Goal: Browse casually: Explore the website without a specific task or goal

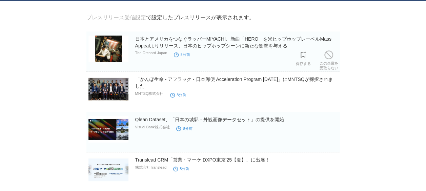
scroll to position [68, 0]
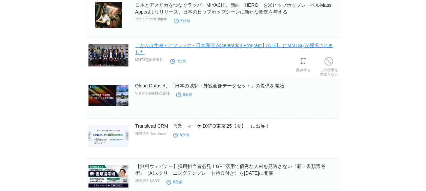
click at [235, 48] on link "「かんぽ生命 - アフラック - 日本郵便 Acceleration Program [DATE]」にMNTSQが採択されました" at bounding box center [234, 49] width 198 height 12
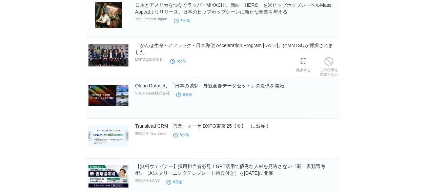
scroll to position [102, 0]
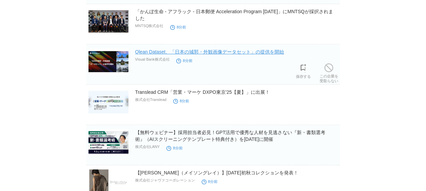
click at [189, 54] on link "Qlean Dataset、「日本の城郭・外観画像データセット」の提供を開始" at bounding box center [209, 51] width 149 height 5
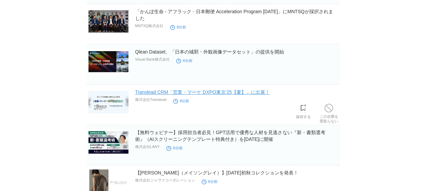
click at [203, 93] on link "Translead CRM「営業・マーケ DXPO東京'25【夏】」に出展！" at bounding box center [202, 92] width 135 height 5
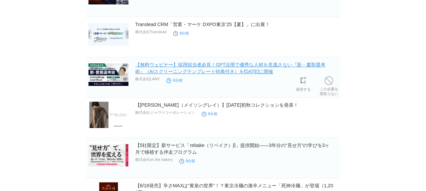
click at [195, 71] on link "【無料ウェビナー】採用担当者必見！GPT活用で優秀な人材を見逃さない『新・書類選考術』（AIスクリーニングテンプレート特典付き）を[DATE]に開催" at bounding box center [230, 68] width 190 height 12
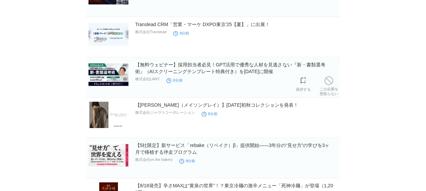
scroll to position [203, 0]
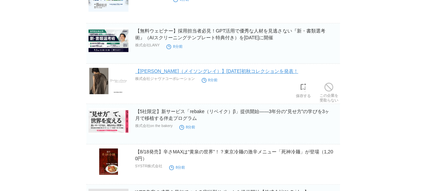
click at [213, 72] on link "【[PERSON_NAME]（メイソングレイ）】[DATE]初秋コレクションを発表！" at bounding box center [216, 71] width 163 height 5
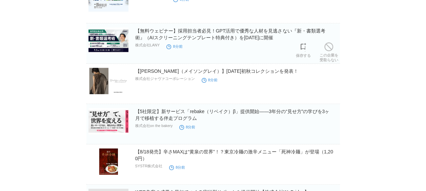
scroll to position [237, 0]
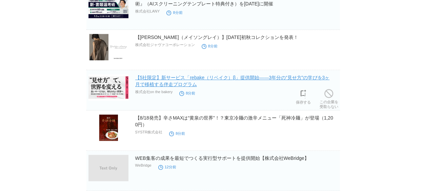
click at [206, 81] on link "【5社限定】新サービス「rebake（リベイク）β」提供開始——3年分の“見せ方”の学びを3ヶ月で移植する伴走プログラム" at bounding box center [232, 81] width 195 height 12
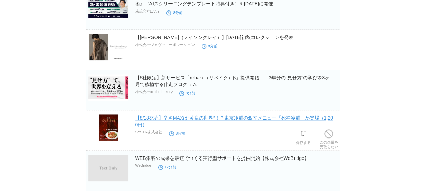
click at [184, 117] on link "【8/18発売】辛さMAXは“黄泉の世界”！？東京冷麺の激辛メニュー「死神冷麺」が登場（1,200円）" at bounding box center [234, 121] width 198 height 12
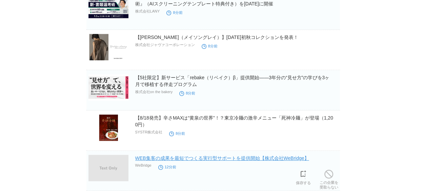
click at [168, 158] on link "WEB集客の成果を最短でつくる実行型サポートを提供開始【株式会社WeBridge】" at bounding box center [222, 158] width 174 height 5
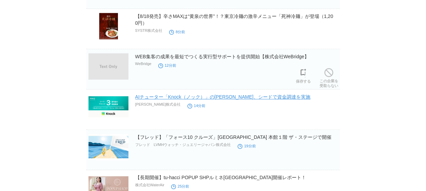
scroll to position [373, 0]
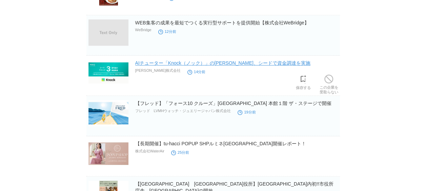
click at [184, 64] on link "AIチューター「Knock（ノック）」の[PERSON_NAME]、シードで資金調達を実施" at bounding box center [222, 62] width 175 height 5
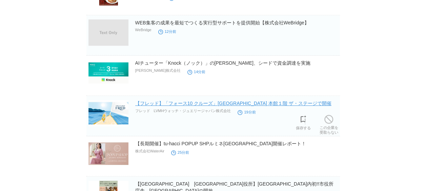
click at [171, 105] on link "【フレッド】「フォース10 クルーズ」[GEOGRAPHIC_DATA] 本館１階 ザ・ステージで開催" at bounding box center [233, 103] width 196 height 5
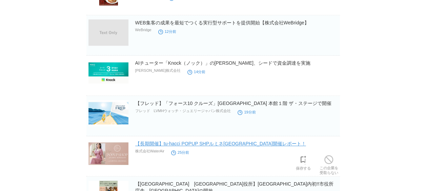
click at [191, 144] on link "【長期開催】tu-hacci POPUP SHPルミネ[GEOGRAPHIC_DATA]開催レポート！" at bounding box center [220, 143] width 171 height 5
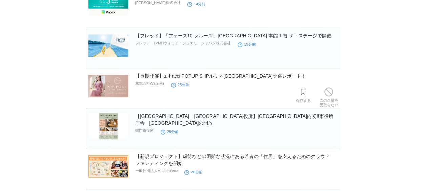
scroll to position [475, 0]
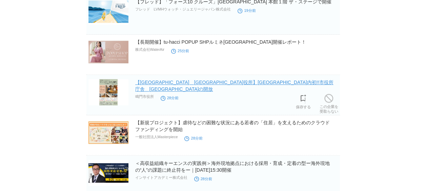
click at [191, 83] on link "【[GEOGRAPHIC_DATA]　[GEOGRAPHIC_DATA]役所】[GEOGRAPHIC_DATA]内初!!市役所庁舎　[GEOGRAPHIC_D…" at bounding box center [234, 86] width 198 height 12
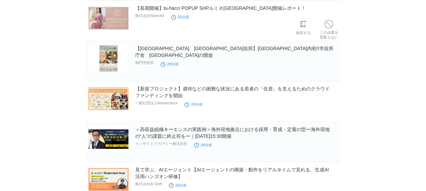
scroll to position [543, 0]
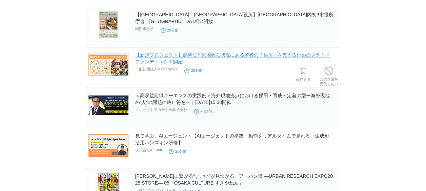
click at [185, 57] on link "【新規プロジェクト】虐待などの困難な状況にある若者の「住居」を支えるためのクラウドファンディングを開始" at bounding box center [232, 58] width 195 height 12
click at [180, 54] on link "【新規プロジェクト】虐待などの困難な状況にある若者の「住居」を支えるためのクラウドファンディングを開始" at bounding box center [232, 58] width 195 height 12
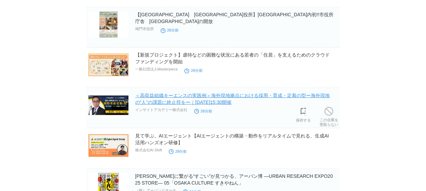
click at [201, 102] on link "＜高収益組織キーエンスの実践例＞海外現地拠点における採用・育成・定着の型ー海外現地の“人”の課題に終止符をー｜[DATE]15:30開催" at bounding box center [232, 99] width 195 height 12
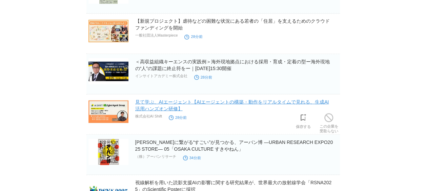
click at [177, 104] on link "見て学ぶ、AIエージェント【AIエージェントの構築・動作をリアルタイムで見れる、生成AI活用ハンズオン研修】" at bounding box center [232, 105] width 194 height 12
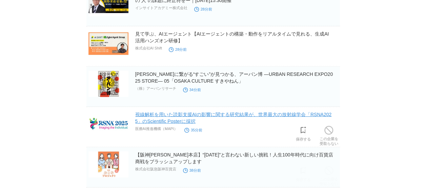
scroll to position [678, 0]
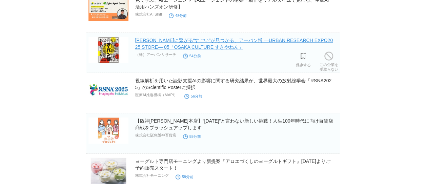
click at [195, 46] on link "[PERSON_NAME]に繋がる“すごい”が見つかる、アーバン博 —URBAN RESEARCH EXPO2025 STORE— 05「OSAKA CULT…" at bounding box center [234, 44] width 198 height 12
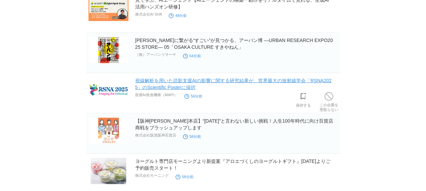
click at [200, 81] on link "視線解析を用いた読影支援AIの影響に関する研究結果が、世界最大の放射線学会「RSNA2025」のScientific Posterに採択" at bounding box center [233, 84] width 196 height 12
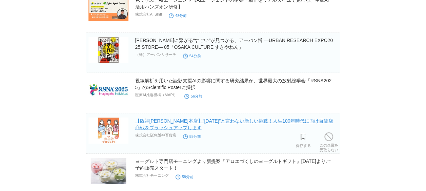
click at [187, 121] on link "【阪神[PERSON_NAME]本店】“[DATE]”と言わない新しい挑戦！人生100年時代に向け百貨店商戦をブラッシュアップします" at bounding box center [234, 124] width 198 height 12
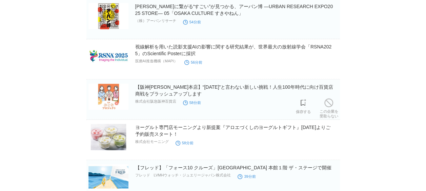
scroll to position [746, 0]
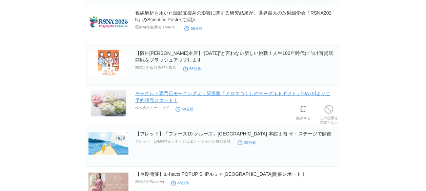
click at [181, 94] on link "ヨーグルト専門店モーニングより新提案『アロエづくしのヨーグルトギフト』[DATE]よりご予約販売スタート！" at bounding box center [232, 97] width 195 height 12
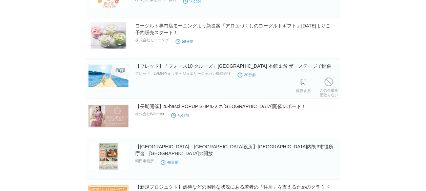
scroll to position [848, 0]
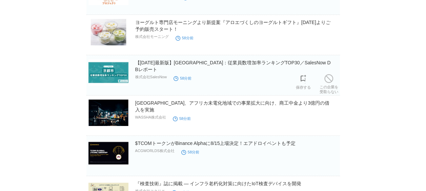
scroll to position [1255, 0]
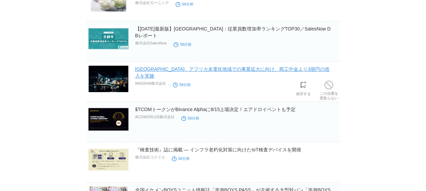
click at [184, 69] on link "[GEOGRAPHIC_DATA]、アフリカ未電化地域での事業拡大に向け、商工中金より3億円の借入を実施" at bounding box center [232, 72] width 195 height 12
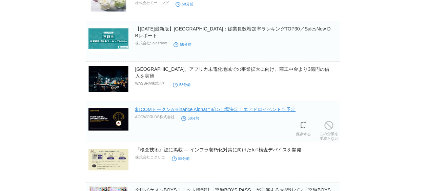
click at [192, 108] on link "$TCOMトークンがBinance Alphaに8/15上場決定！エアドロイベントも予定" at bounding box center [215, 109] width 161 height 5
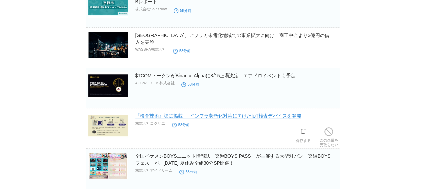
click at [167, 113] on link "『検査技術』誌に掲載 — インフラ老朽化対策に向けたIoT検査デバイスを開発" at bounding box center [218, 115] width 166 height 5
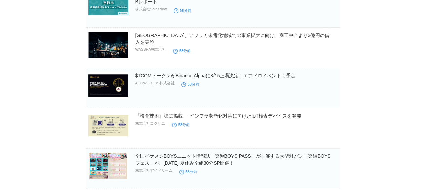
scroll to position [1357, 0]
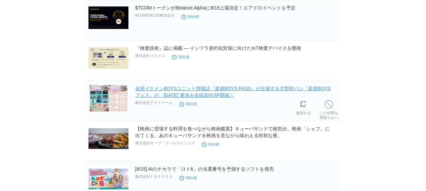
click at [212, 92] on link "全国イケメンBOYSユニット情報誌「楽遊BOYS PASS」が主催する大型対バン「楽遊BOYSフェス」が、[DATE] 夏休み全組30分SP開催！" at bounding box center [233, 92] width 196 height 12
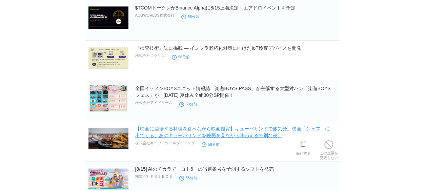
click at [178, 129] on link "【映画に登場する料理を食べながら映画鑑賞】キューバサンドで旅気分。映画「シェフ」に出てくる、あのキューバサンドを映画を見ながら味わえる特別な夜。" at bounding box center [232, 132] width 195 height 12
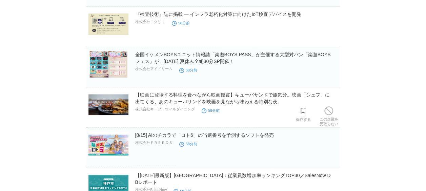
scroll to position [1424, 0]
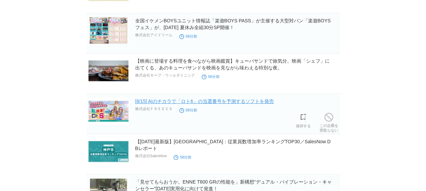
click at [193, 100] on link "[8/15] AIのチカラで「ロト6」の当選番号を予測するソフトを発売" at bounding box center [204, 101] width 139 height 5
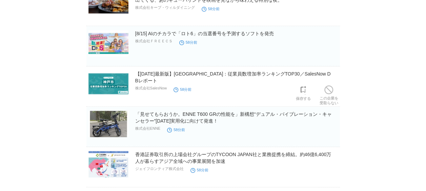
scroll to position [1519, 0]
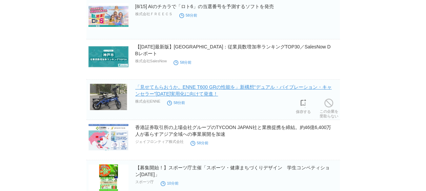
click at [197, 90] on link "「見せてもらおうか。ENNE T600 GRの性能を」新構想“デュアル・バイブレーション・キャンセラー”[DATE]実用化に向けて発進！" at bounding box center [233, 90] width 197 height 12
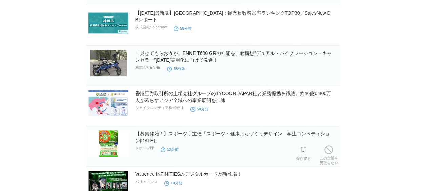
scroll to position [1587, 0]
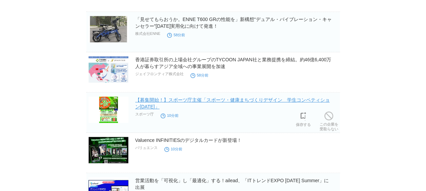
click at [222, 97] on link "【募集開始！】スポーツ庁主催「スポーツ・健康まちづくりデザイン　学生コンペティション[DATE]」" at bounding box center [232, 103] width 195 height 12
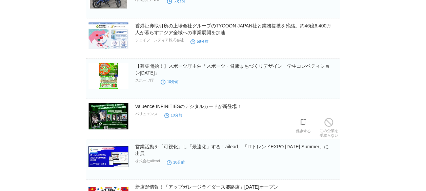
scroll to position [1655, 0]
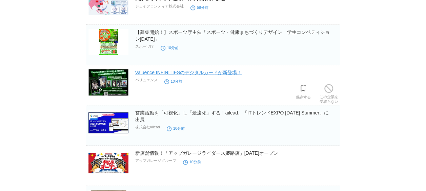
click at [177, 70] on link "Valuence INFINITIESのデジタルカードが新登場！" at bounding box center [188, 72] width 107 height 5
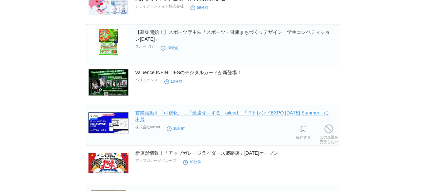
click at [203, 110] on link "営業活動を「可視化」し「最適化」する！ailead、「ITトレンドEXPO [DATE] Summer」に出展" at bounding box center [232, 116] width 194 height 12
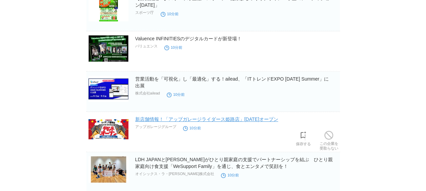
click at [222, 117] on link "新店舗情報！「アップガレージライダース姫路店」[DATE]オープン" at bounding box center [206, 119] width 143 height 5
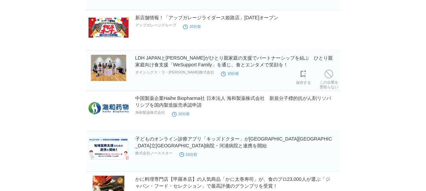
scroll to position [1824, 0]
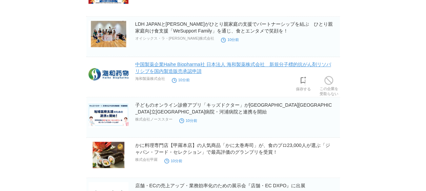
click at [199, 65] on link "中国製薬企業Haihe Biopharma社 日本法人 海和製薬株式会社　新規分子標的抗がん剤リソバリシブを国内製造販売承認申請" at bounding box center [233, 68] width 196 height 12
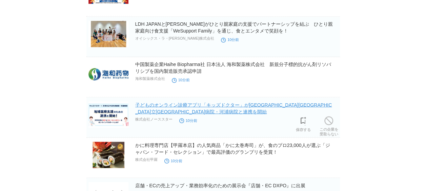
click at [168, 102] on link "子どものオンライン診療アプリ「キッズドクター」が[GEOGRAPHIC_DATA][GEOGRAPHIC_DATA]立[GEOGRAPHIC_DATA]病院・…" at bounding box center [233, 108] width 197 height 12
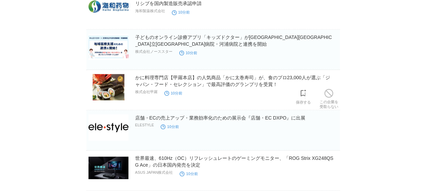
scroll to position [1926, 0]
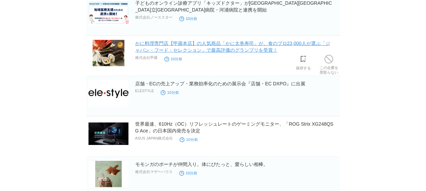
click at [221, 46] on link "かに料理専門店【甲羅本店】の人気商品「かに太巻寿司」が、食のプロ23,000人が選ぶ「ジャパン・フード・セレクション」で最高評価のグランプリを受賞！" at bounding box center [232, 47] width 195 height 12
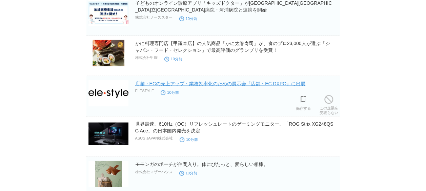
click at [192, 81] on link "店舗・ECの売上アップ・業務効率化のための展示会『店舗・EC DXPO』に出展" at bounding box center [220, 83] width 170 height 5
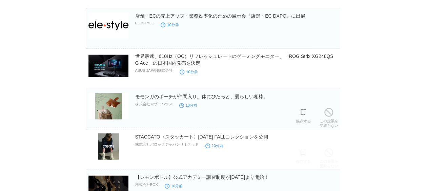
scroll to position [2028, 0]
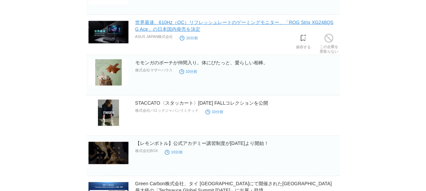
click at [232, 20] on link "世界最速、610Hz（OC）リフレッシュレートのゲーミングモニター、「ROG Strix XG248QSG Ace」の日本国内発売を決定" at bounding box center [234, 26] width 198 height 12
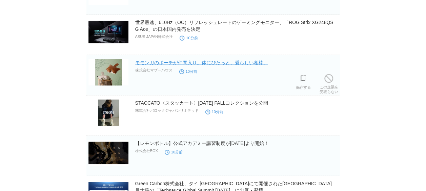
click at [163, 60] on link "モモンガのポーチが仲間入り。体にぴたっと、愛らしい相棒。" at bounding box center [201, 62] width 133 height 5
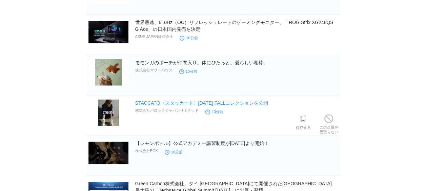
click at [186, 100] on link "STACCATO〈スタッカート〉[DATE] FALLコレクションを公開" at bounding box center [201, 102] width 133 height 5
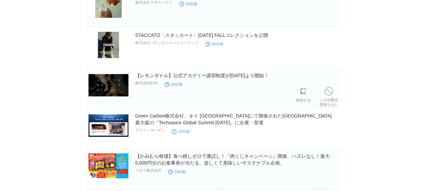
scroll to position [2130, 0]
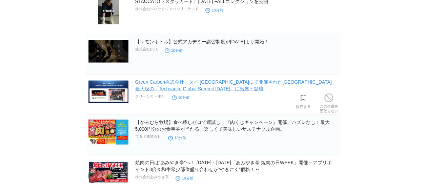
click at [193, 83] on link "Green Carbon株式会社、タイ [GEOGRAPHIC_DATA]にて開催された[GEOGRAPHIC_DATA]最大級の「Techsauce Glo…" at bounding box center [233, 85] width 197 height 12
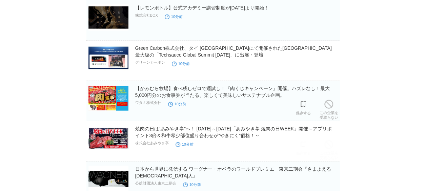
scroll to position [2198, 0]
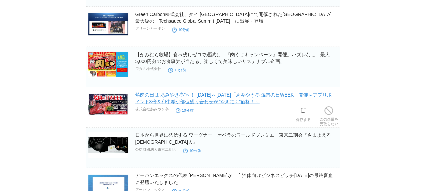
click at [195, 94] on link "焼肉の日は“あみやき亭”へ！ [DATE]～[DATE]「あみやき亭 焼肉の日WEEK」開催～アプリポイント3倍＆和牛希少部位盛り合わせが“やきにく”価格！～" at bounding box center [233, 98] width 197 height 12
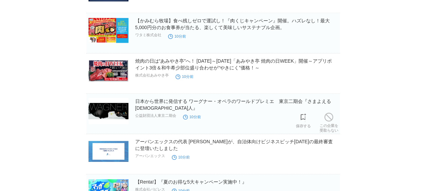
scroll to position [2265, 0]
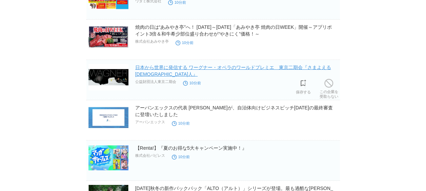
click at [217, 65] on link "日本から世界に発信する ワーグナー・オペラのワールドプレミエ　東京二期会『さまよえる[DEMOGRAPHIC_DATA]人』" at bounding box center [233, 71] width 196 height 12
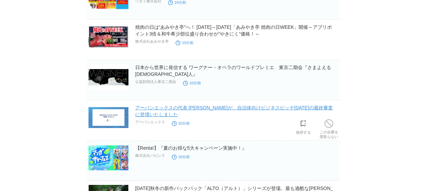
click at [180, 105] on link "アーバンエックスの代表 [PERSON_NAME]が、自治体向けビジネスピッチ[DATE]の最終審査に登壇いたしました" at bounding box center [234, 111] width 198 height 12
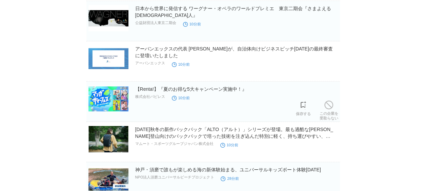
scroll to position [2358, 0]
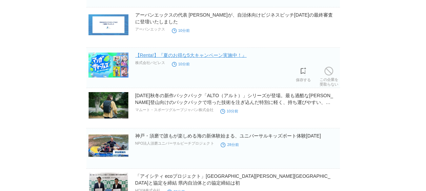
click at [156, 53] on link "【Renta!】『夏のお得な5大キャンペーン実施中！』" at bounding box center [191, 55] width 112 height 5
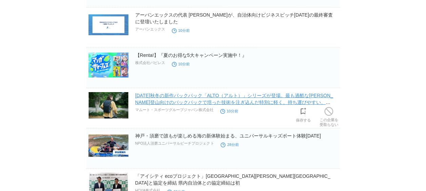
click at [191, 97] on link "[DATE]秋冬の新作バックパック「ALTO（アルト）」シリーズが登場。最も過酷な[PERSON_NAME]登山向けのバックパックで培った技術を注ぎ込んだ特別…" at bounding box center [234, 102] width 198 height 19
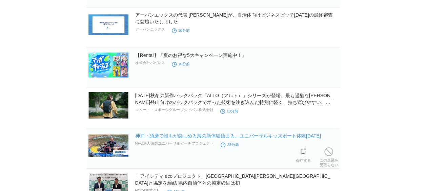
click at [186, 133] on link "神戸・須磨で誰もが楽しめる海の新体験始まる、ユニバーサルキッズボート体験[DATE]" at bounding box center [228, 135] width 186 height 5
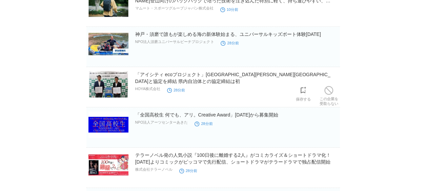
scroll to position [2494, 0]
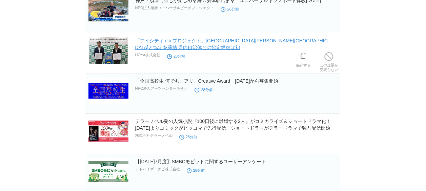
click at [190, 38] on link "「アイシティ ecoプロジェクト」[GEOGRAPHIC_DATA][PERSON_NAME][GEOGRAPHIC_DATA]と協定を締結 県内自治体との協…" at bounding box center [232, 44] width 195 height 12
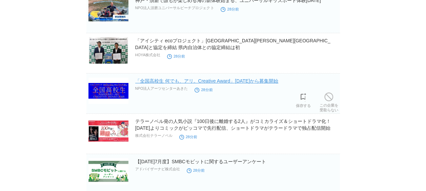
click at [187, 78] on link "「全国高校生 何でも、アリ。Creative Award」[DATE]から募集開始" at bounding box center [206, 80] width 143 height 5
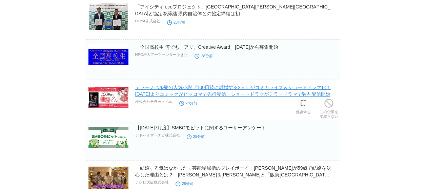
click at [176, 86] on link "テラーノベル発の人気小説『100日後に離婚する2人』がコミカライズ＆ショートドラマ化！[DATE]よりコミックがピッコマで先行配信、ショートドラマがテラードラ…" at bounding box center [233, 91] width 196 height 12
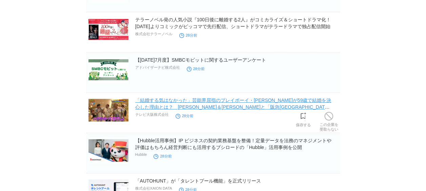
scroll to position [2630, 0]
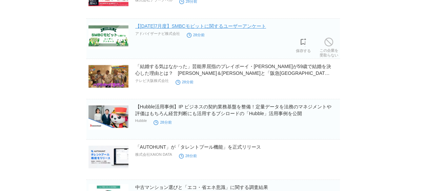
click at [193, 23] on link "【[DATE]7月度】SMBCモビットに関するユーザーアンケート" at bounding box center [200, 25] width 131 height 5
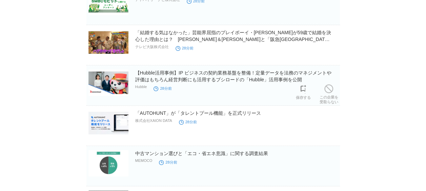
scroll to position [2731, 0]
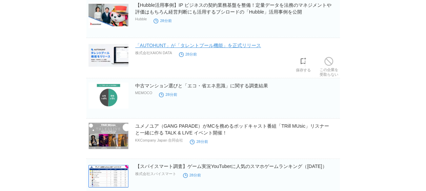
click at [211, 43] on link "「AUTOHUNT」が「タレントプール機能」を正式リリース" at bounding box center [198, 45] width 126 height 5
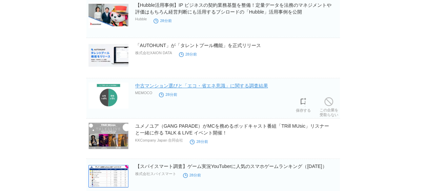
click at [197, 83] on link "中古マンション選びと「エコ・省エネ意識」に関する調査結果" at bounding box center [201, 85] width 133 height 5
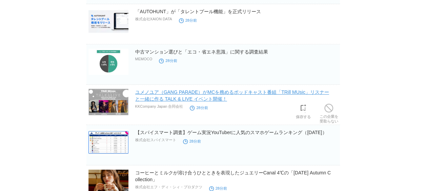
click at [197, 93] on link "ユメノユア（GANG PARADE）がMCを務めるポッドキャスト番組「TRill MUsic」リスナーと一緒に作る TALK & LIVE イベント開催！" at bounding box center [232, 96] width 194 height 12
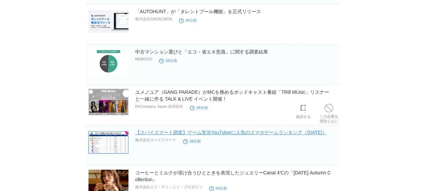
scroll to position [2799, 0]
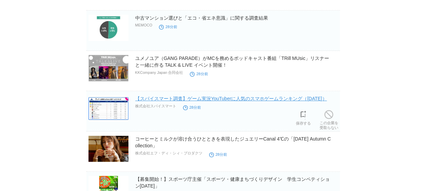
click at [220, 96] on link "【スパイスマート調査】ゲーム実況YouTuberに人気のスマホゲームランキング（[DATE]）" at bounding box center [231, 98] width 192 height 5
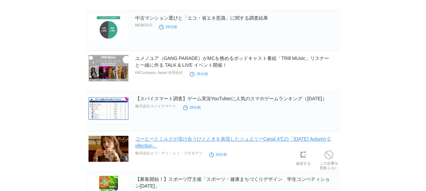
click at [194, 136] on link "コーヒーとミルクが溶け合うひとときを表現したジュエリーCanal 4℃の「[DATE] Autumn Collection」" at bounding box center [233, 142] width 196 height 12
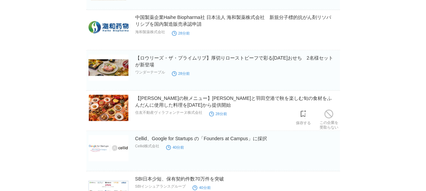
scroll to position [3197, 0]
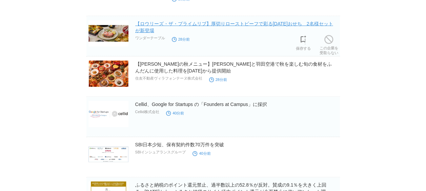
click at [228, 21] on link "【ロウリーズ・ザ・プライムリブ】厚切りローストビーフで彩る[DATE]おせち　2名様セットが新登場" at bounding box center [234, 27] width 198 height 12
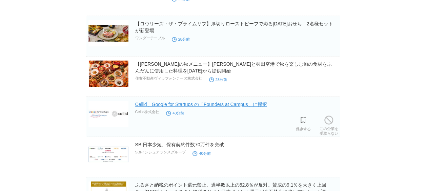
click at [189, 102] on link "Cellid、Google for Startups の「Founders at Campus」に採択" at bounding box center [201, 104] width 132 height 5
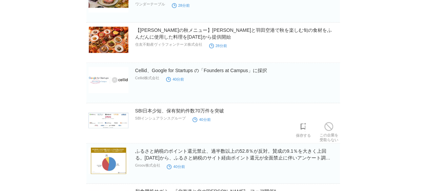
scroll to position [3265, 0]
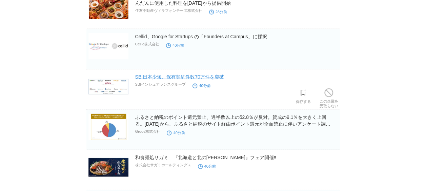
click at [185, 74] on link "SBI日本少短、保有契約件数70万件を突破" at bounding box center [179, 76] width 89 height 5
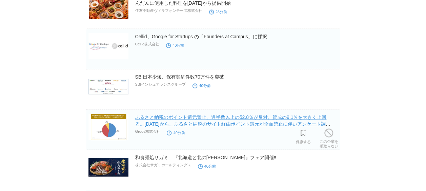
click at [183, 116] on link "ふるさと納税のポイント還元禁止、過半数以上の52.8％が反対。賛成の9.1％を大きく上回る。[DATE]から、ふるさと納税のサイト経由ポイント還元が全面禁止に…" at bounding box center [232, 124] width 195 height 19
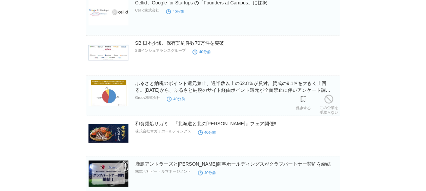
scroll to position [3333, 0]
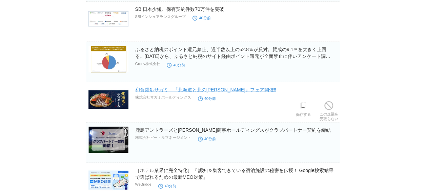
click at [195, 87] on link "和食麺処サガミ　『北海道と北の[PERSON_NAME]』フェア開催‼" at bounding box center [205, 89] width 141 height 5
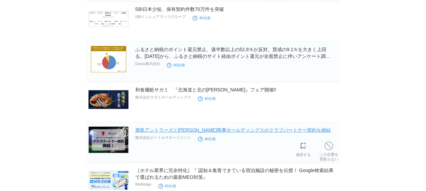
click at [171, 128] on link "鹿島アントラーズと[PERSON_NAME]商事ホールディングスがクラブパートナー契約を締結" at bounding box center [233, 130] width 196 height 5
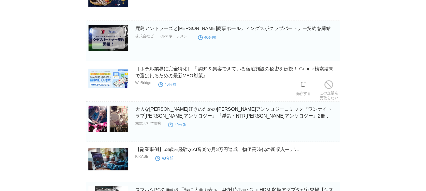
click at [196, 65] on h2 "［ホテル業界に完全特化］『 認知＆集客できている宿泊施設の秘密を伝授！ Google検索結果で選ばれるための最新MEO対策』" at bounding box center [236, 72] width 203 height 14
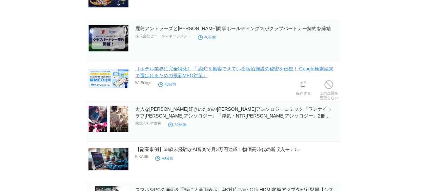
click at [196, 66] on link "［ホテル業界に完全特化］『 認知＆集客できている宿泊施設の秘密を伝授！ Google検索結果で選ばれるための最新MEO対策』" at bounding box center [234, 72] width 198 height 12
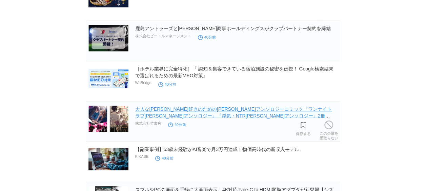
click at [218, 106] on link "大人な[PERSON_NAME]好きのための[PERSON_NAME]アンソロジーコミック『ワンナイトラブ[PERSON_NAME]アンソロジー』『浮気・NT…" at bounding box center [233, 115] width 197 height 19
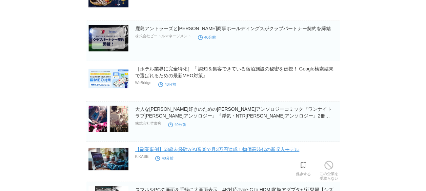
click at [180, 147] on link "【副業事例】53歳未経験がAI音楽で月3万円達成！物価高時代の新収入モデル" at bounding box center [217, 149] width 164 height 5
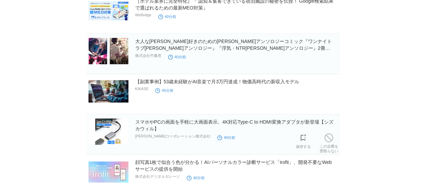
scroll to position [3570, 0]
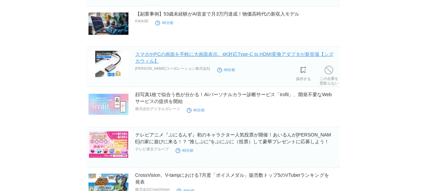
click at [200, 52] on link "スマホやPCの画面を手軽に大画面表示。4K対応Type-C to HDMI変換アダプタが新登場【シズカウィル】" at bounding box center [234, 58] width 198 height 12
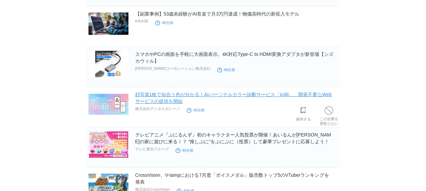
click at [176, 92] on link "顔写真1枚で似合う色が分かる！AIパーソナルカラー診断サービス「irofit」、開発不要なWebサービスの提供を開始" at bounding box center [233, 98] width 197 height 12
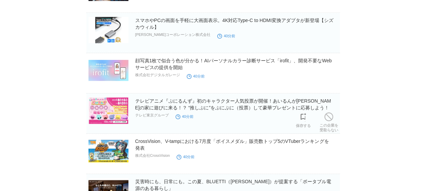
scroll to position [3638, 0]
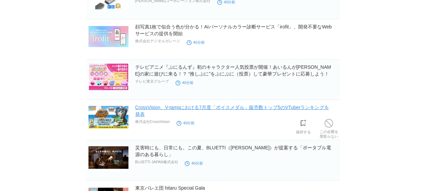
click at [237, 105] on link "CrossVision、V-tampにおける7月度「ボイスメダル」販売数トップ5のVTuberランキングを発表" at bounding box center [232, 111] width 194 height 12
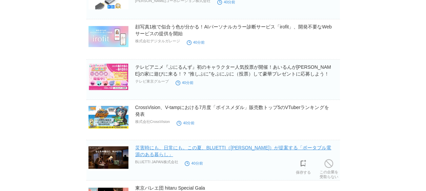
click at [172, 145] on link "災害時にも、日常にも。この夏、BLUETTI（[PERSON_NAME]）が提案する「ポータブル電源のある暮らし」" at bounding box center [233, 151] width 196 height 12
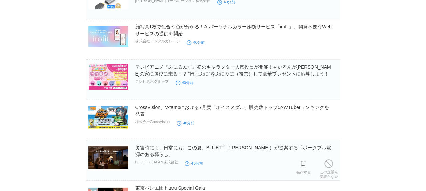
scroll to position [3672, 0]
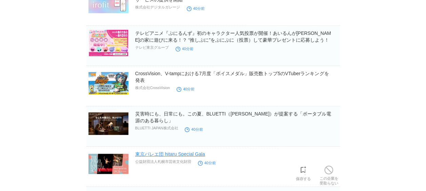
click at [168, 152] on link "東京バレエ団 hitaru Special Gala" at bounding box center [170, 154] width 70 height 5
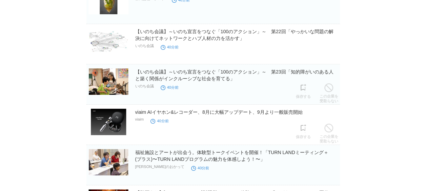
scroll to position [3909, 0]
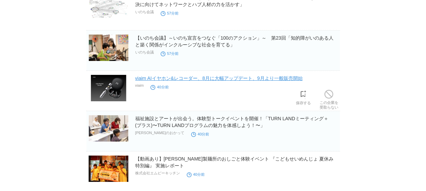
click at [209, 76] on link "viaim AIイヤホン&レコーダー、8月に大幅アップデート、9月より一般販売開始" at bounding box center [219, 78] width 168 height 5
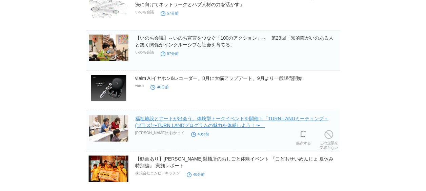
click at [211, 116] on link "福祉施設とアートが出会う。体験型トークイベントを開催！「TURN LANDミーティング＋(プラス)〜TURN LANDプログラムの魅力を体感しよう！〜」" at bounding box center [231, 122] width 193 height 12
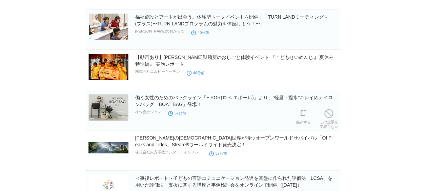
scroll to position [4045, 0]
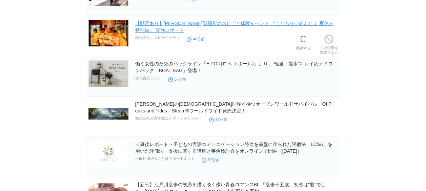
click at [223, 21] on link "【動画あり】[PERSON_NAME]製麺所のおしごと体験イベント 『こどもせいめんじょ 夏休み特別編』 実施レポート" at bounding box center [234, 27] width 198 height 12
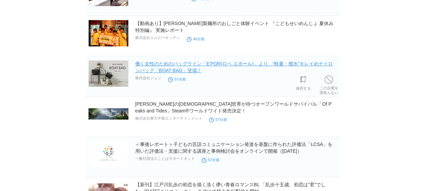
click at [184, 61] on link "働く女性のためのバッグライン「E’POR(ロペ エポール)」より、“軽量・撥水”キレイめナイロンバッグ「BOAT BAG」登場！" at bounding box center [234, 67] width 198 height 12
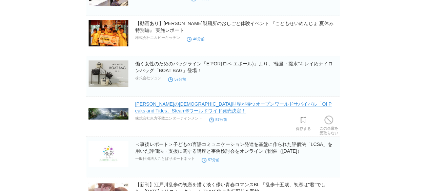
click at [198, 101] on link "[PERSON_NAME]の[DEMOGRAPHIC_DATA]世界が待つオープンワールドサバイバル「Of Peaks and Tides」Steam®ワール…" at bounding box center [233, 107] width 197 height 12
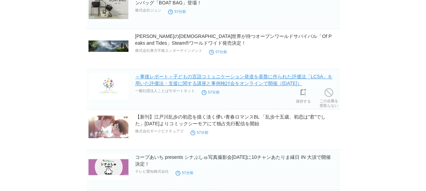
scroll to position [4146, 0]
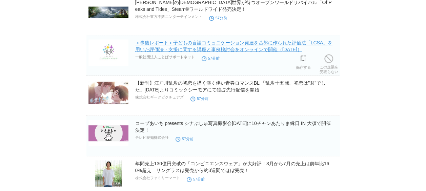
click at [228, 40] on link "＜事後レポート＞子どもの言語コミュニケーション発達を基盤に作られた評価法「LCSA」を用いた評価法・支援に関する講座と事例検討会をオンラインで開催（[DATE…" at bounding box center [234, 46] width 198 height 12
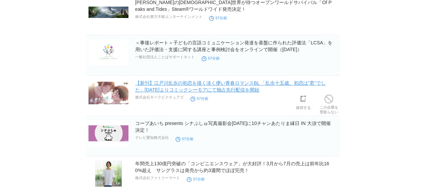
click at [201, 81] on link "【新刊】江戸川乱歩の初恋を描く淡く儚い青春ロマンスBL 「乱歩十五歳、初恋は"君"でした」[DATE]よりコミックシーモアにて独占先行配信を開始" at bounding box center [230, 86] width 191 height 12
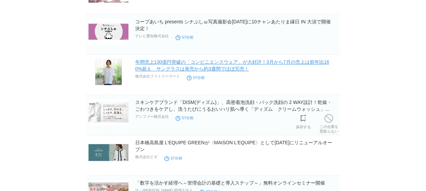
scroll to position [4282, 0]
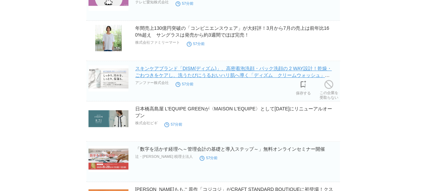
click at [216, 66] on link "スキンケアブランド「DISM(ディズム)」、高密着泡洗顔・パック洗顔の 2 WAY設計！乾燥・ごわつきをケアし、洗うたびにうるおいハリ肌へ導く「ディズム　クリ…" at bounding box center [233, 75] width 197 height 19
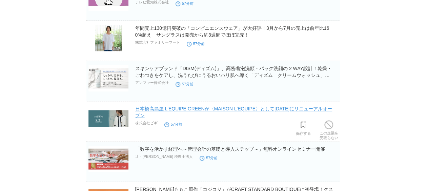
click at [194, 106] on link "日本橋高島屋 L'EQUIPE GREENが〈MAISON L'EQUIPE〉として[DATE]にリニューアルオープン" at bounding box center [233, 112] width 197 height 12
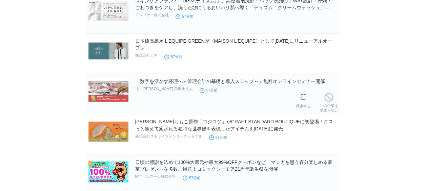
scroll to position [4418, 0]
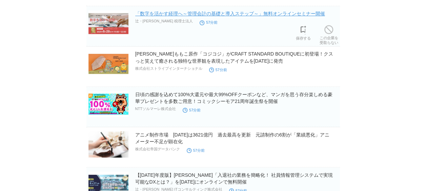
click at [204, 11] on link "「数字を活かす経理へ～管理会計の基礎と導入ステップ～」無料オンラインセミナー開催" at bounding box center [230, 13] width 190 height 5
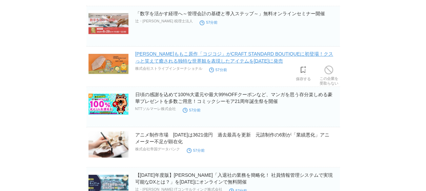
click at [173, 51] on link "[PERSON_NAME]ももこ原作「コジコジ」がCRAFT STANDARD BOUTIQUEに初登場！クスっと笑えて癒される独特な世界観を表現したアイテム…" at bounding box center [234, 57] width 198 height 12
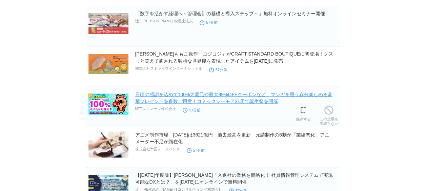
click at [178, 92] on link "日頃の感謝を込めて100%大還元や最大99%OFFクーポンなど、マンガを思う存分楽しめる豪華プレゼントを多数ご用意！コミックシーモア21周年誕生祭を開催" at bounding box center [233, 98] width 197 height 12
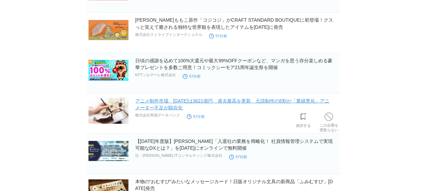
scroll to position [4520, 0]
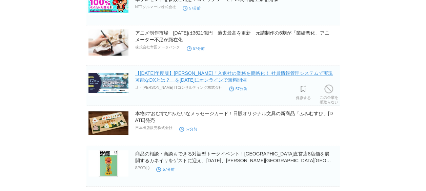
click at [212, 71] on link "【[DATE]年度版】[PERSON_NAME]「入退社の業務を簡略化！ 社員情報管理システムで実現可能なDXとは？」を[DATE]にオンラインで無料開催" at bounding box center [234, 77] width 198 height 12
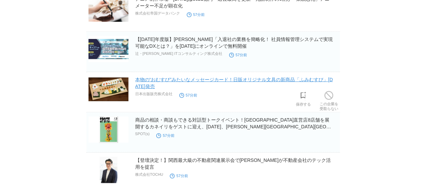
click at [187, 77] on link "本物の“おむすび”みたいなメッセージカード！日販オリジナル文具の新商品「ふみむすび」[DATE]発売" at bounding box center [234, 83] width 198 height 12
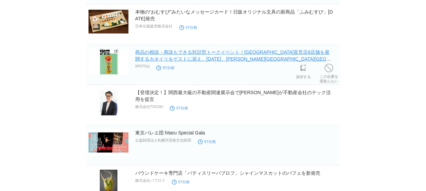
click at [222, 50] on link "商品の相談・商談もできる対話型トークイベント！[GEOGRAPHIC_DATA]直営店8店舗を展開するカネイリをゲストに迎え、[DATE]、[PERSON_N…" at bounding box center [234, 59] width 198 height 19
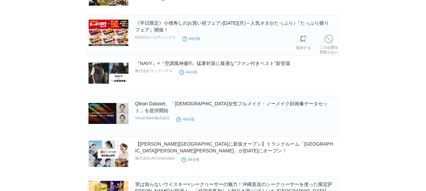
scroll to position [4859, 0]
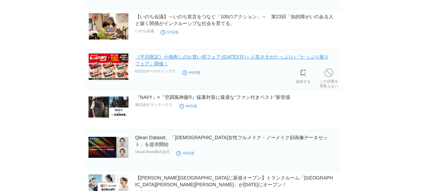
click at [232, 54] on link "《平日限定》小僧寿しのお買い得フェア♪[DATE](月)～人気ネタがたっぷり♪『たっぷり握りフェア』開催！" at bounding box center [232, 60] width 194 height 12
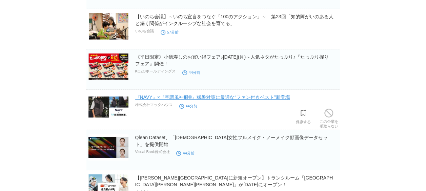
click at [182, 95] on link "『NAVY』×『空調風神服®』猛暑対策に最適な“ファン付きベスト”新登場" at bounding box center [212, 97] width 155 height 5
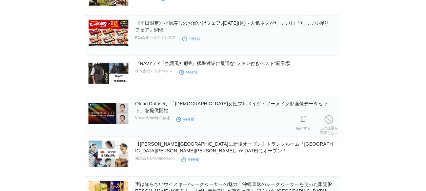
scroll to position [4926, 0]
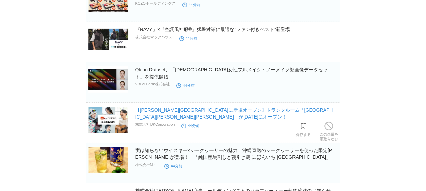
click at [197, 108] on link "【[PERSON_NAME][GEOGRAPHIC_DATA]に新規オープン】トランクルーム「[GEOGRAPHIC_DATA][PERSON_NAME][P…" at bounding box center [234, 114] width 198 height 12
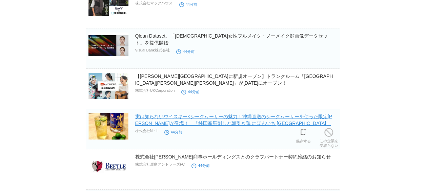
click at [194, 114] on link "実は知らないウイスキー×シークヮーサーの魅力！沖縄直送のシークヮーサーを使った限定[PERSON_NAME]が登場！　「純国産馬刺しと朝引き鶏 にほんいち […" at bounding box center [233, 120] width 197 height 12
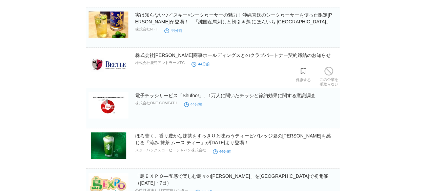
scroll to position [5096, 0]
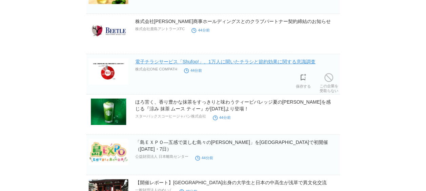
click at [214, 59] on link "電子チラシサービス「Shufoo!」、1万人に聞いたチラシと節約効果に関する意識調査" at bounding box center [225, 61] width 180 height 5
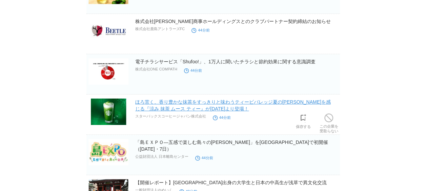
scroll to position [5164, 0]
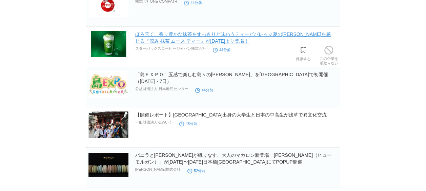
click at [212, 32] on link "ほろ苦く、香り豊かな抹茶をすっきりと味わうティービバレッジ夏の[PERSON_NAME]を感じる『涼み 抹茶 ムース ティー』が[DATE]より登場！" at bounding box center [233, 38] width 196 height 12
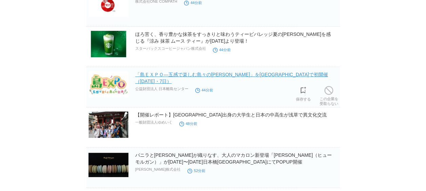
click at [204, 72] on link "「島ＥＸＰＯ―五感で楽しむ島々の[PERSON_NAME]」を[GEOGRAPHIC_DATA]で初開催（[DATE]・7日）" at bounding box center [231, 78] width 193 height 12
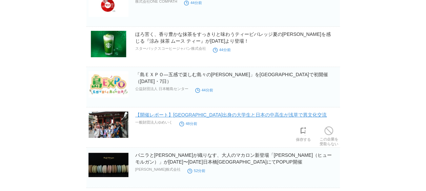
click at [177, 112] on link "【開催レポート】[GEOGRAPHIC_DATA]出身の大学生と日本の中高生が浅草で異文化交流" at bounding box center [231, 114] width 192 height 5
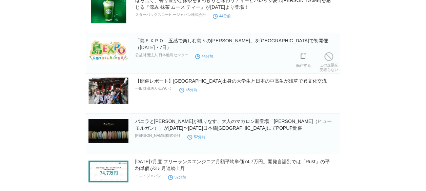
scroll to position [5232, 0]
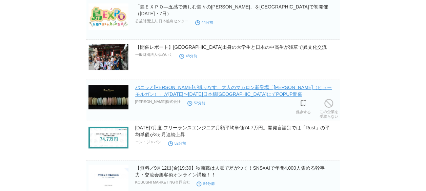
click at [215, 85] on link "バニラと[PERSON_NAME]が織りなす、大人のマカロン新登場「[PERSON_NAME]（ヒューモルガン）」が[DATE]〜[DATE]日本橋[GEOG…" at bounding box center [233, 91] width 197 height 12
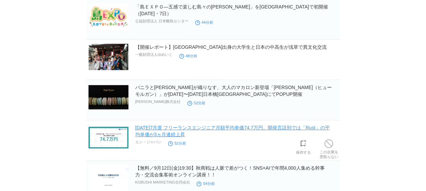
click at [202, 125] on link "[DATE]7月度 フリーランスエンジニア月額平均単価74.7万円。開発言語別では「Rust」の平均単価が3ヵ月連続上昇" at bounding box center [232, 131] width 195 height 12
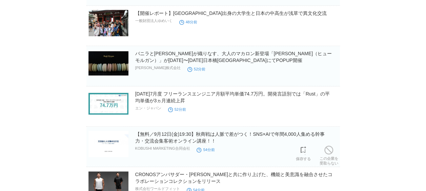
scroll to position [5300, 0]
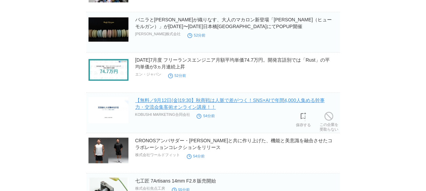
click at [189, 98] on link "【無料／9月12日(金)19:30】秋商戦は人脈で差がつく！SNS×AIで年間4,000人集める幹事力・交流会集客術オンライン講座！！" at bounding box center [230, 104] width 190 height 12
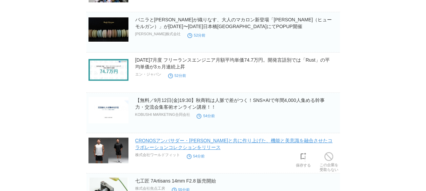
click at [176, 138] on link "CRONOSアンバサダー・[PERSON_NAME]と共に作り上げた、機能と美意識を融合させたコラボレーションコレクションをリリース" at bounding box center [234, 144] width 198 height 12
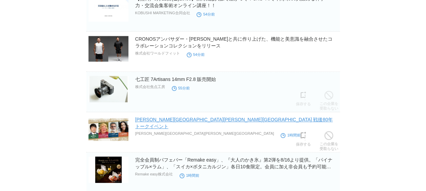
scroll to position [5435, 0]
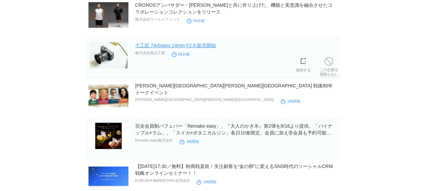
click at [166, 43] on link "七工匠 7Artisans 14mm F2.8 販売開始" at bounding box center [175, 45] width 81 height 5
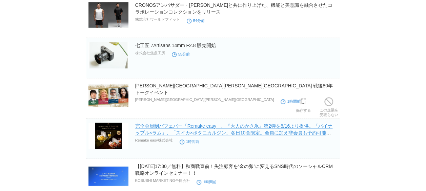
scroll to position [5469, 0]
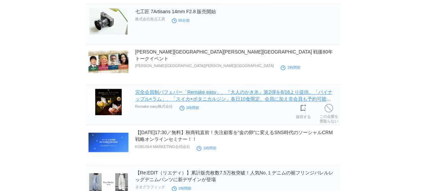
click at [206, 90] on link "完全会員制パフェバー「Remake easy」、『大人のかき氷』第2弾を8/16より提供。「パイナップル×ラム」、「スイカ×ボタニカルジン」各日10食限定。会…" at bounding box center [234, 99] width 198 height 19
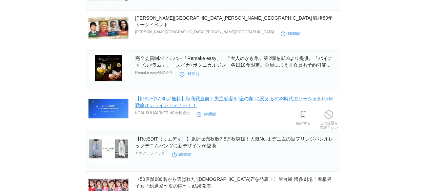
scroll to position [5537, 0]
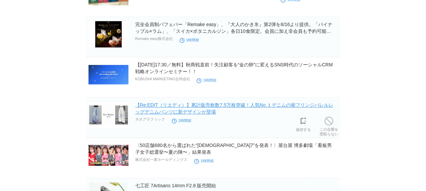
click at [202, 102] on link "【Re:EDIT（リエディ）】累計販売枚数7.5万枚突破！人気No.１デニムの裾フリンジバレルレッグデニムパンツに新デザインが登場" at bounding box center [234, 108] width 198 height 12
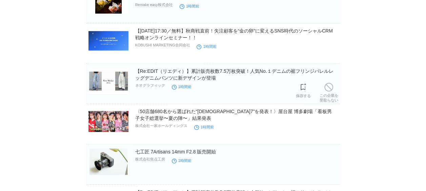
scroll to position [5605, 0]
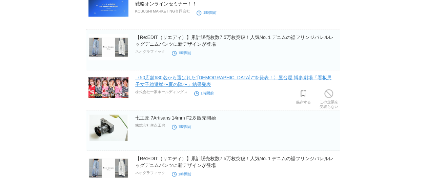
click at [192, 75] on link "〈50店舗680名から選ばれた“[DEMOGRAPHIC_DATA]7”を発表！〉屋台屋 博多劇場「看板男子女子総選挙〜夏の陣〜」結果発表" at bounding box center [233, 81] width 197 height 12
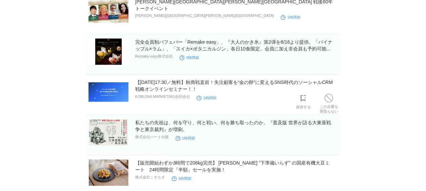
scroll to position [5910, 0]
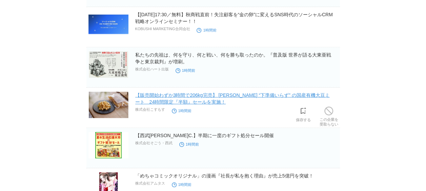
click at [197, 93] on link "【販売開始わずか3時間で206kg完売】 [PERSON_NAME] “下準備いらず” の国産有機大豆ミート　24時間限定『半額』セールを実施！" at bounding box center [232, 99] width 195 height 12
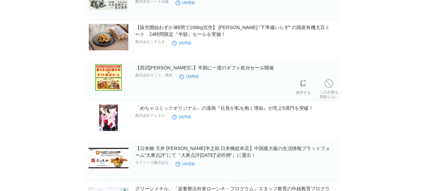
scroll to position [6012, 0]
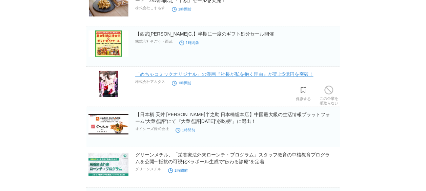
click at [222, 72] on link "「めちゃコミックオリジナル」の漫画『社長が私を抱く理由』が売上5億円を突破！" at bounding box center [224, 74] width 178 height 5
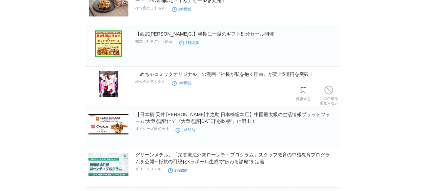
scroll to position [6080, 0]
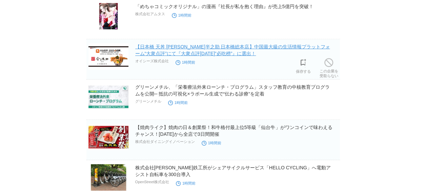
click at [212, 44] on link "【日本橋 天丼 [PERSON_NAME]半之助 日本橋総本店】中国最大級の生活情報プラットフォーム“大衆点評”にて『大衆点評[DATE]”必吃榜”』に選出！" at bounding box center [232, 50] width 195 height 12
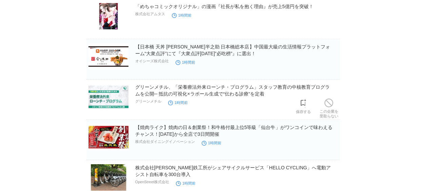
scroll to position [6113, 0]
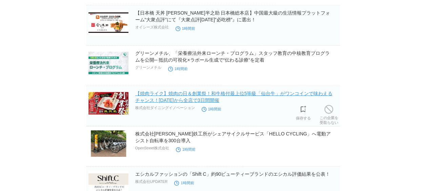
click at [207, 91] on link "【焼肉ライク】焼肉の日＆創業祭！和牛格付最上位5等級「仙台牛」がワンコインで味わえるチャンス！[DATE]から全店で3日間開催" at bounding box center [233, 97] width 197 height 12
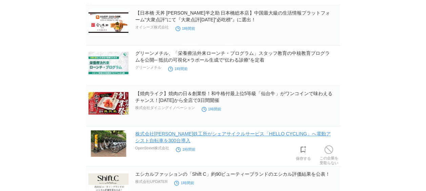
click at [212, 131] on link "株式会社[PERSON_NAME]鉄工所がシェアサイクルサービス「HELLO CYCLING」へ電動アシスト自転車を300台導入" at bounding box center [233, 137] width 196 height 12
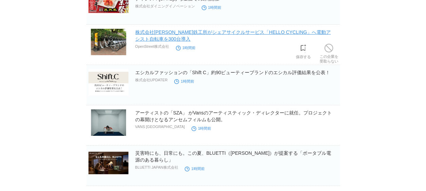
scroll to position [6249, 0]
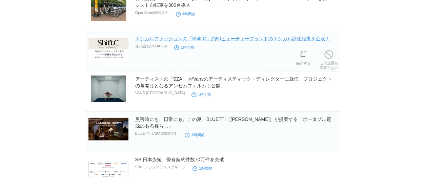
click at [278, 36] on link "エシカルファッションの「Shift C」約90ビューティーブランドのエシカル評価結果を公表！" at bounding box center [232, 38] width 195 height 5
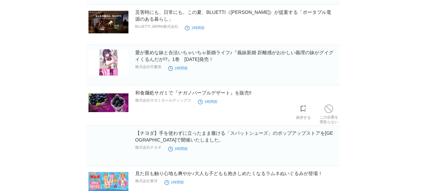
scroll to position [8966, 0]
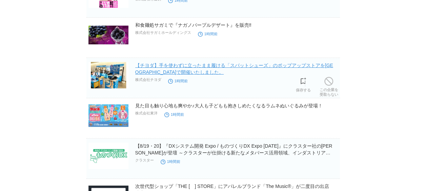
click at [238, 63] on link "【チヨダ】手を使わずに立ったまま履ける「スパットシューズ」のポップアップストアを[GEOGRAPHIC_DATA]で開催いたしました。" at bounding box center [234, 69] width 198 height 12
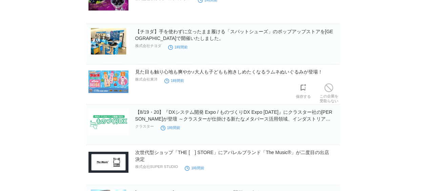
scroll to position [9034, 0]
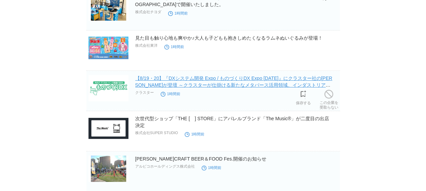
click at [209, 76] on link "【8/19・20】『DXシステム開発 Expo / ものづくりDX Expo [DATE]』にクラスター社の[PERSON_NAME]が登壇 ～クラスターが仕…" at bounding box center [233, 85] width 197 height 19
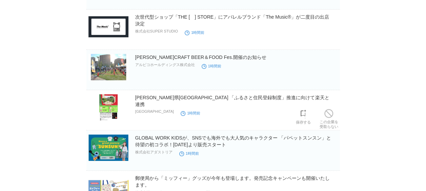
scroll to position [9170, 0]
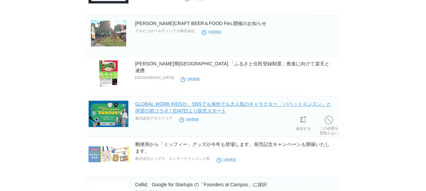
click at [215, 101] on link "GLOBAL WORK KIDSが、SNSでも海外でも大人気のキャラクター 「パペットスンスン」と待望の初コラボ！[DATE]より販売スタート" at bounding box center [233, 107] width 196 height 12
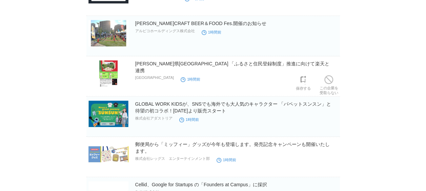
scroll to position [9238, 0]
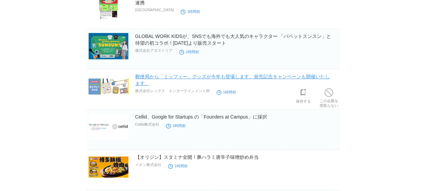
click at [196, 74] on link "郵便局から「ミッフィー」グッズが今年も登場します。発売記念キャンペーンも開催いたします。" at bounding box center [232, 80] width 195 height 12
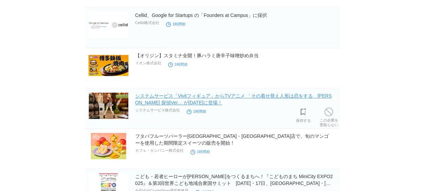
scroll to position [9373, 0]
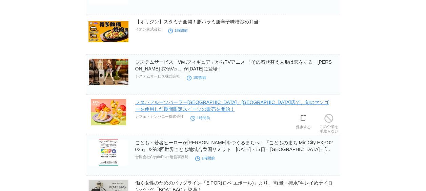
click at [205, 100] on link "フタバフルーツパーラー[GEOGRAPHIC_DATA]・[GEOGRAPHIC_DATA]店で、旬のマンゴーを使用した期間限定スイーツの販売を開始！" at bounding box center [232, 106] width 194 height 12
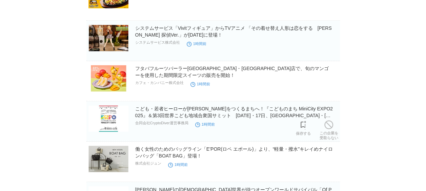
scroll to position [9441, 0]
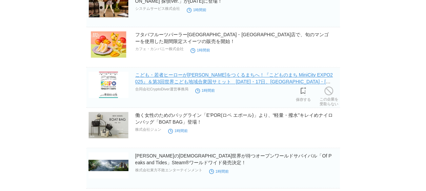
click at [201, 72] on link "こども・若者ヒーローが[PERSON_NAME]をつくるまちへ！『こどものまち MiniCity EXPO2025』＆第3回世界こども地域合衆国サミット　[D…" at bounding box center [234, 81] width 198 height 19
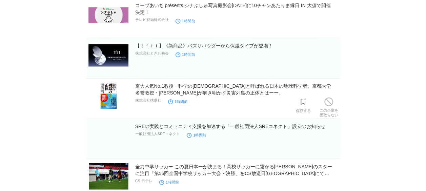
scroll to position [9814, 0]
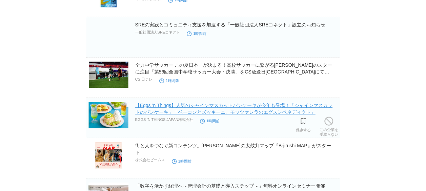
click at [205, 103] on link "【Eggs ’n Things】人気のシャインマスカットパンケーキが今年も登場！「シャインマスカットのパンケーキ」「ベーコンとズッキーニ、モッツァレラのエグス…" at bounding box center [233, 109] width 197 height 12
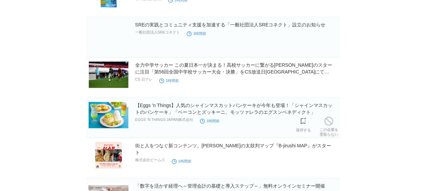
scroll to position [9848, 0]
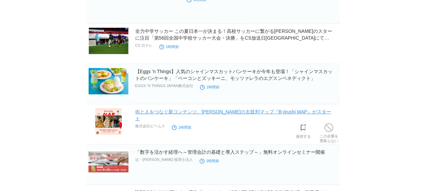
click at [183, 109] on link "街と人をつなぐ新コンテンツ。[PERSON_NAME]の太鼓判マップ『B-jirushi MAP』がスタート" at bounding box center [233, 115] width 196 height 12
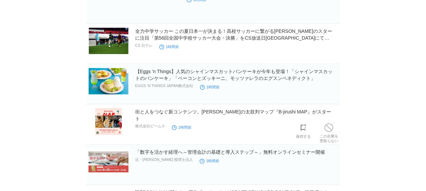
scroll to position [9916, 0]
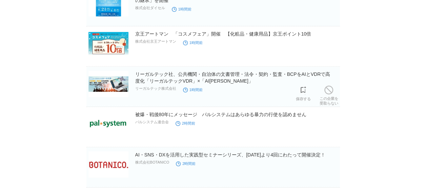
scroll to position [11103, 0]
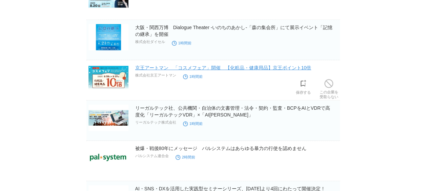
click at [240, 65] on link "京王アートマン　「コスメフェア」開催　【化粧品・健康用品】京王ポイント10倍" at bounding box center [223, 67] width 176 height 5
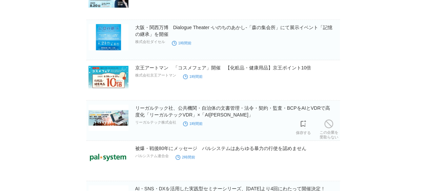
click at [269, 101] on section "リーガルテック社、公共機関・自治体の文書管理・法令・契約・監査・BCPをAIとVDRで高度化「リーガルテックVDR」×「AI[PERSON_NAME]」 リー…" at bounding box center [213, 121] width 254 height 40
